Goal: Obtain resource: Download file/media

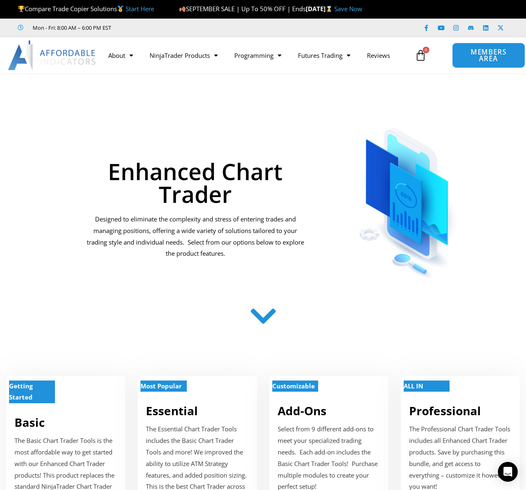
click at [505, 55] on span "MEMBERS AREA" at bounding box center [489, 56] width 54 height 14
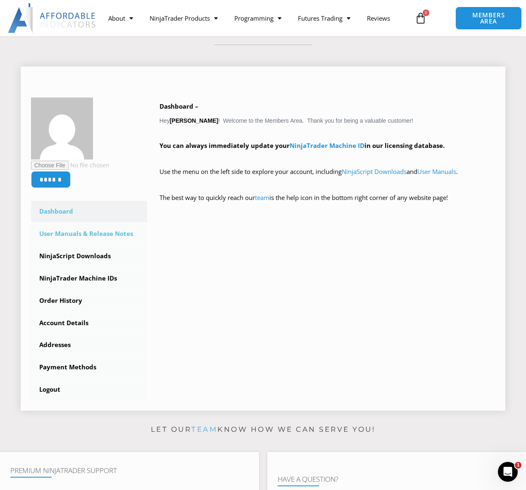
click at [98, 229] on link "User Manuals & Release Notes" at bounding box center [89, 234] width 116 height 22
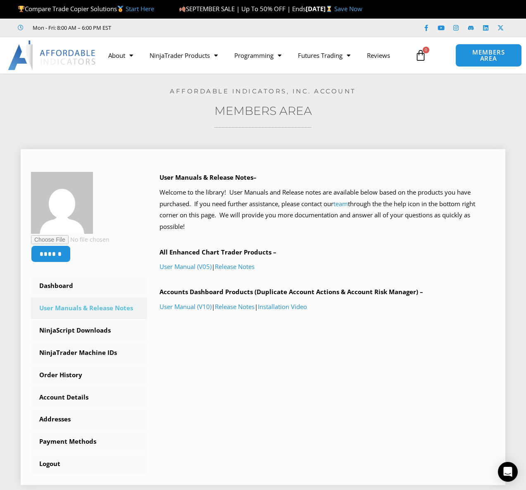
drag, startPoint x: 0, startPoint y: 0, endPoint x: 313, endPoint y: 218, distance: 381.3
click at [313, 218] on p "Welcome to the library! User Manuals and Release notes are available below base…" at bounding box center [328, 210] width 336 height 46
click at [195, 265] on link "User Manual (V05)" at bounding box center [186, 267] width 52 height 8
click at [76, 334] on link "NinjaScript Downloads" at bounding box center [89, 331] width 116 height 22
